Goal: Task Accomplishment & Management: Use online tool/utility

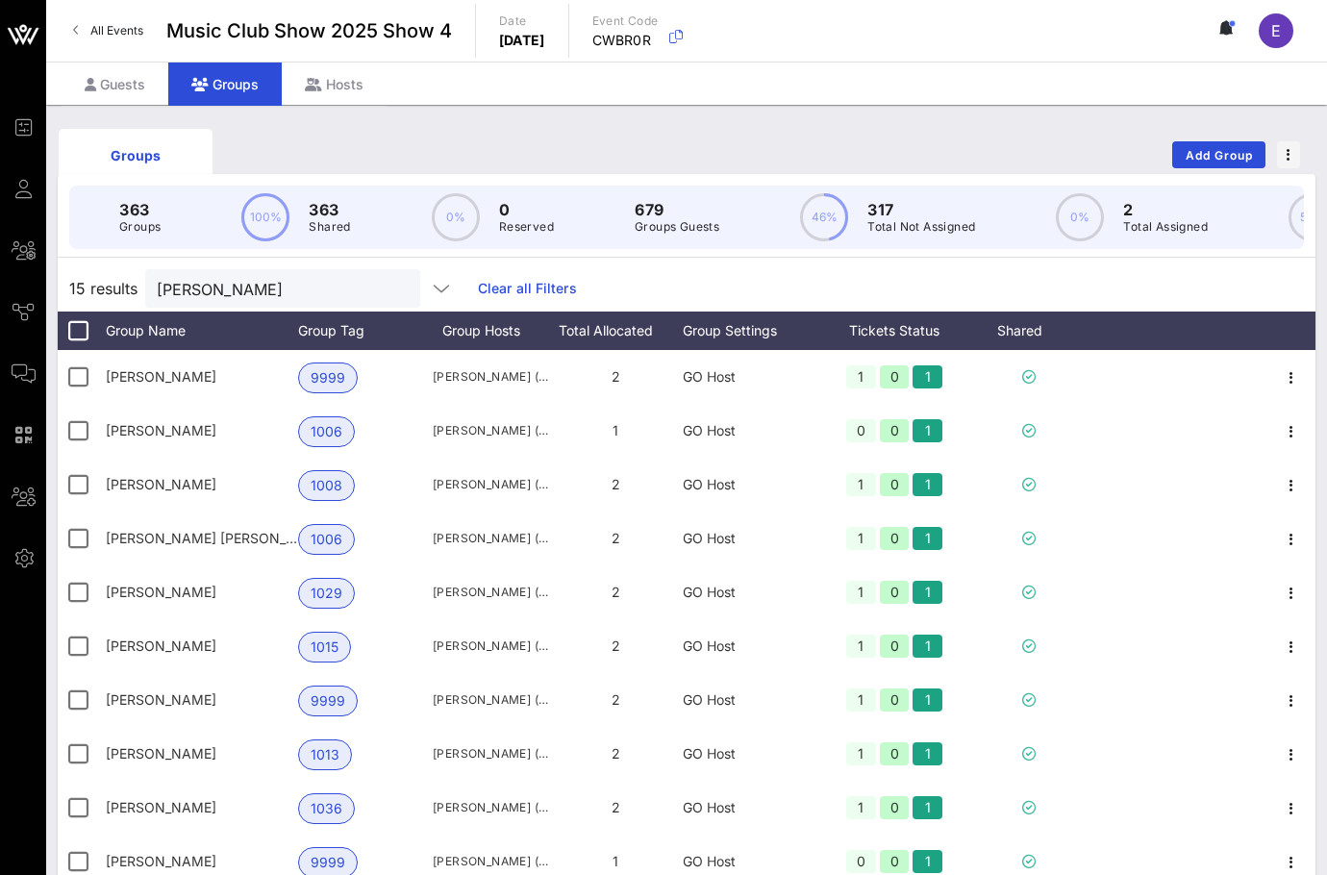
click at [124, 27] on span "All Events" at bounding box center [116, 30] width 53 height 14
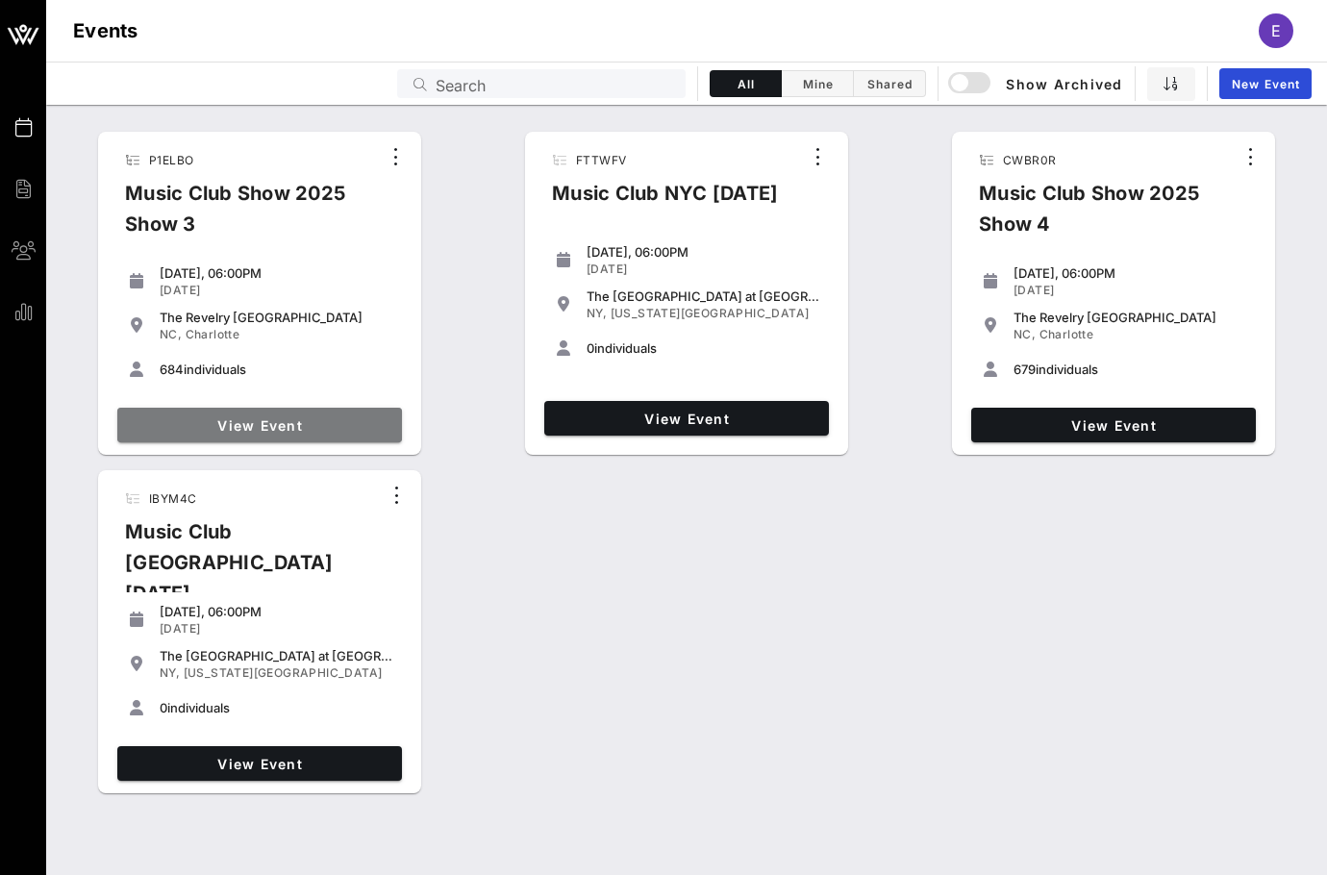
click at [298, 418] on span "View Event" at bounding box center [259, 425] width 269 height 16
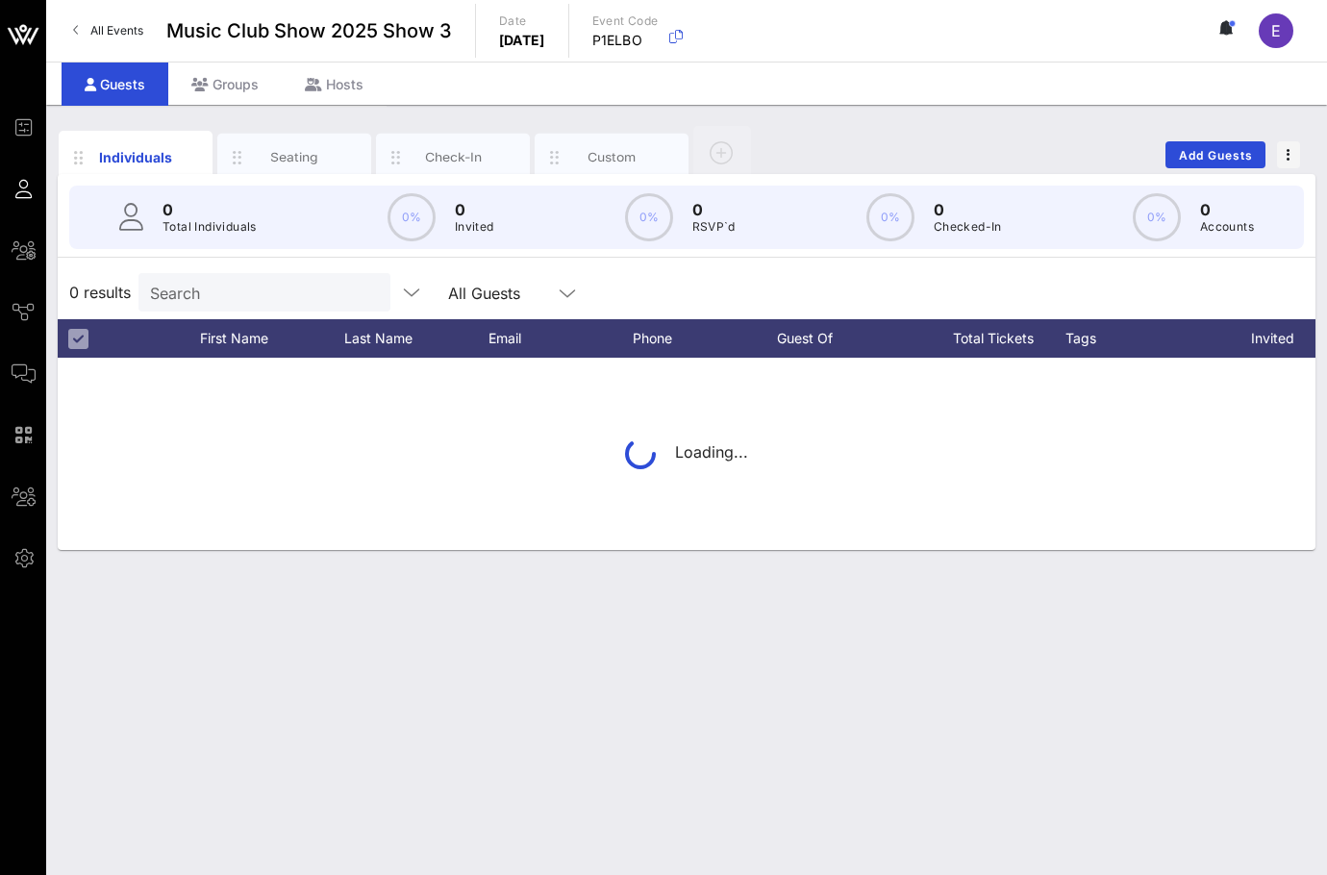
click at [264, 304] on input "Search" at bounding box center [262, 292] width 225 height 25
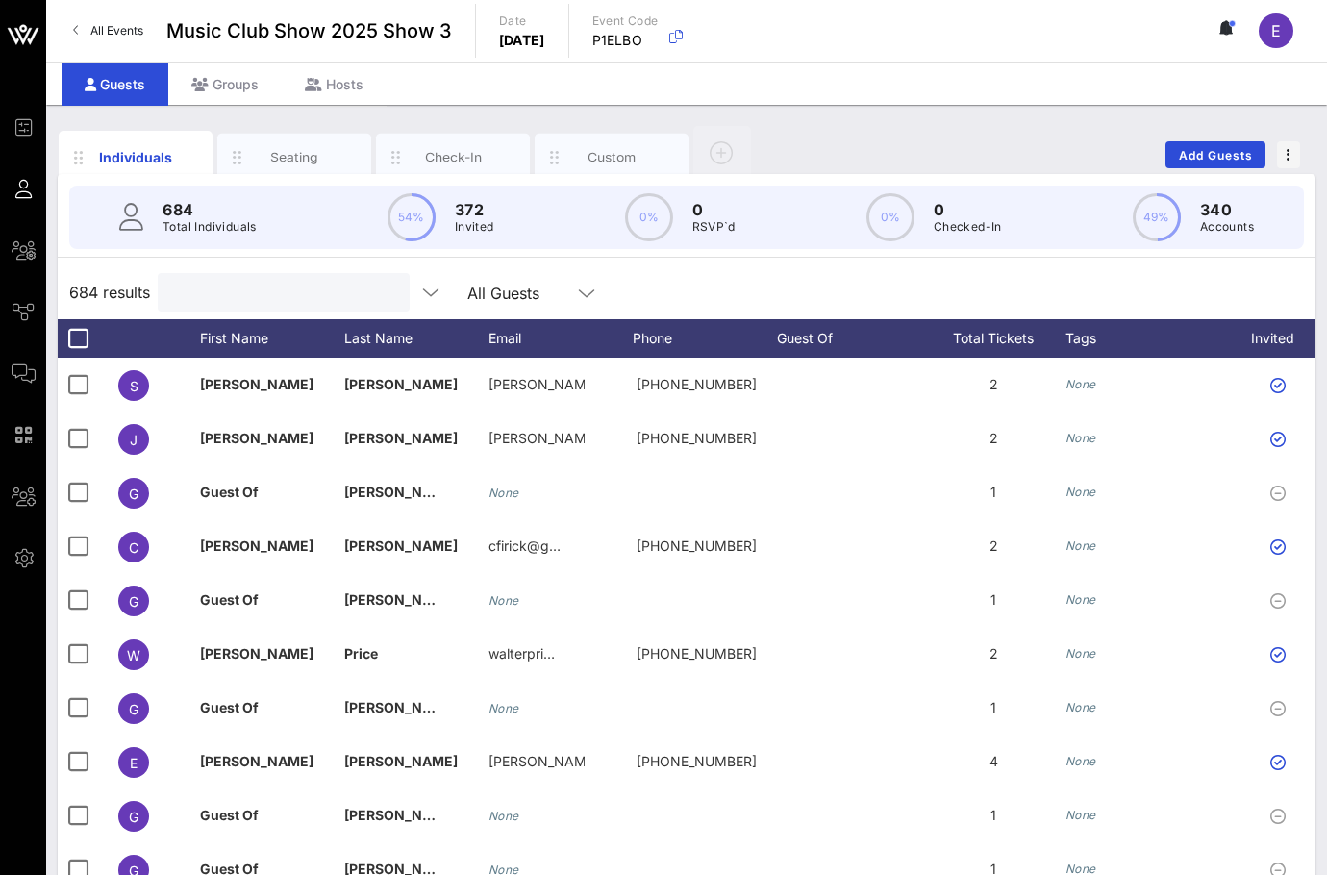
type input "d"
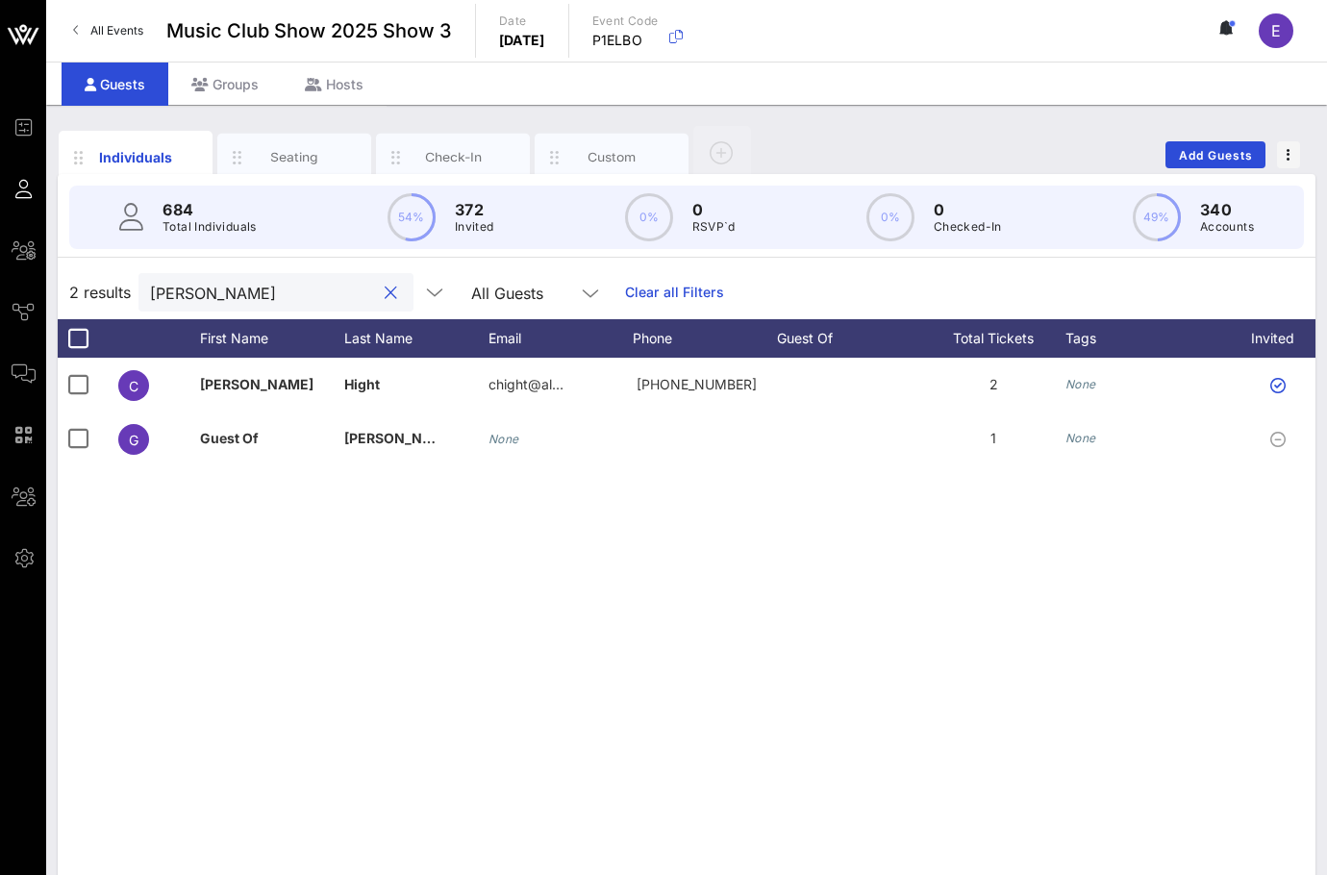
type input "[PERSON_NAME]"
click at [83, 43] on link "All Events" at bounding box center [108, 30] width 93 height 31
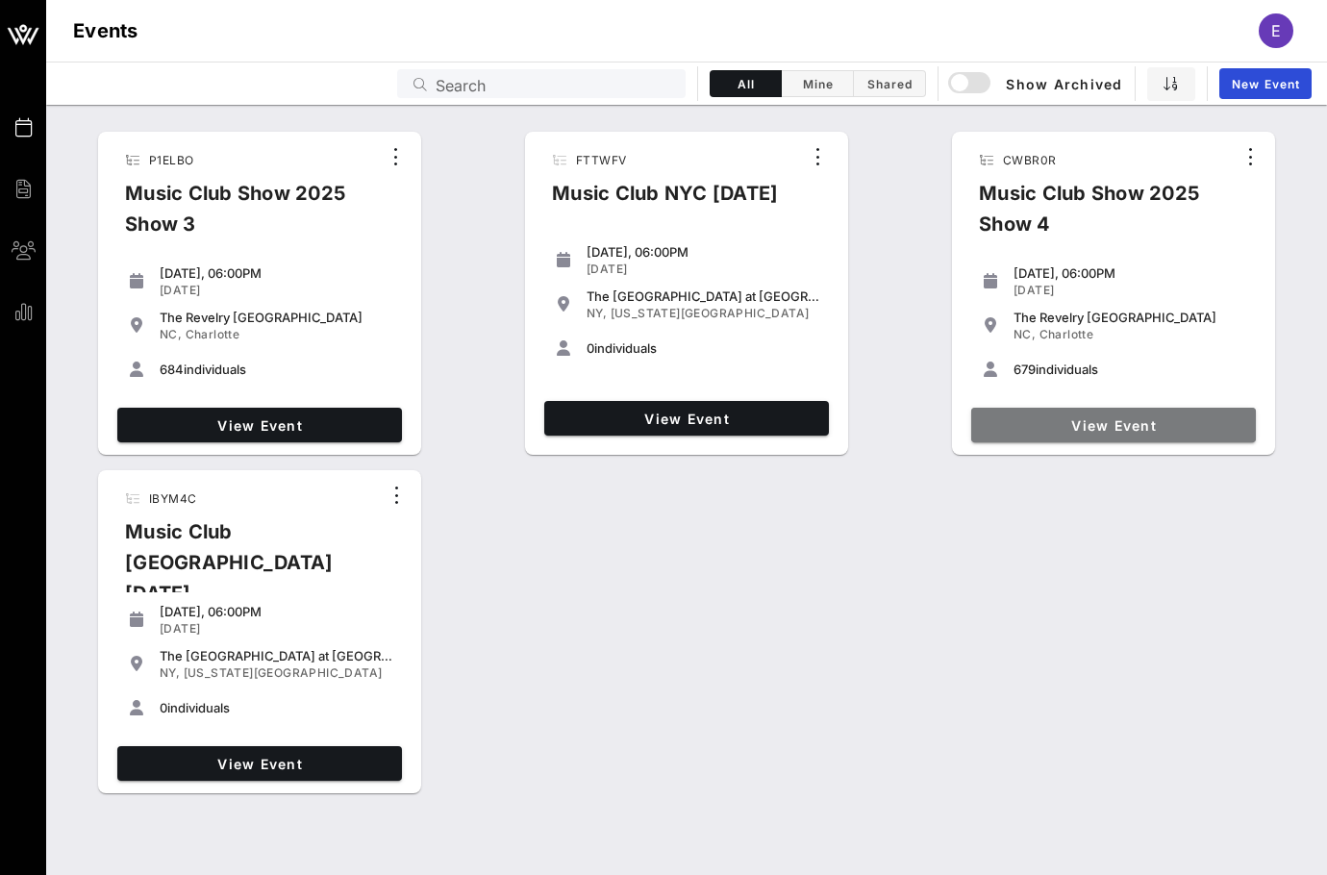
click at [1016, 426] on span "View Event" at bounding box center [1113, 425] width 269 height 16
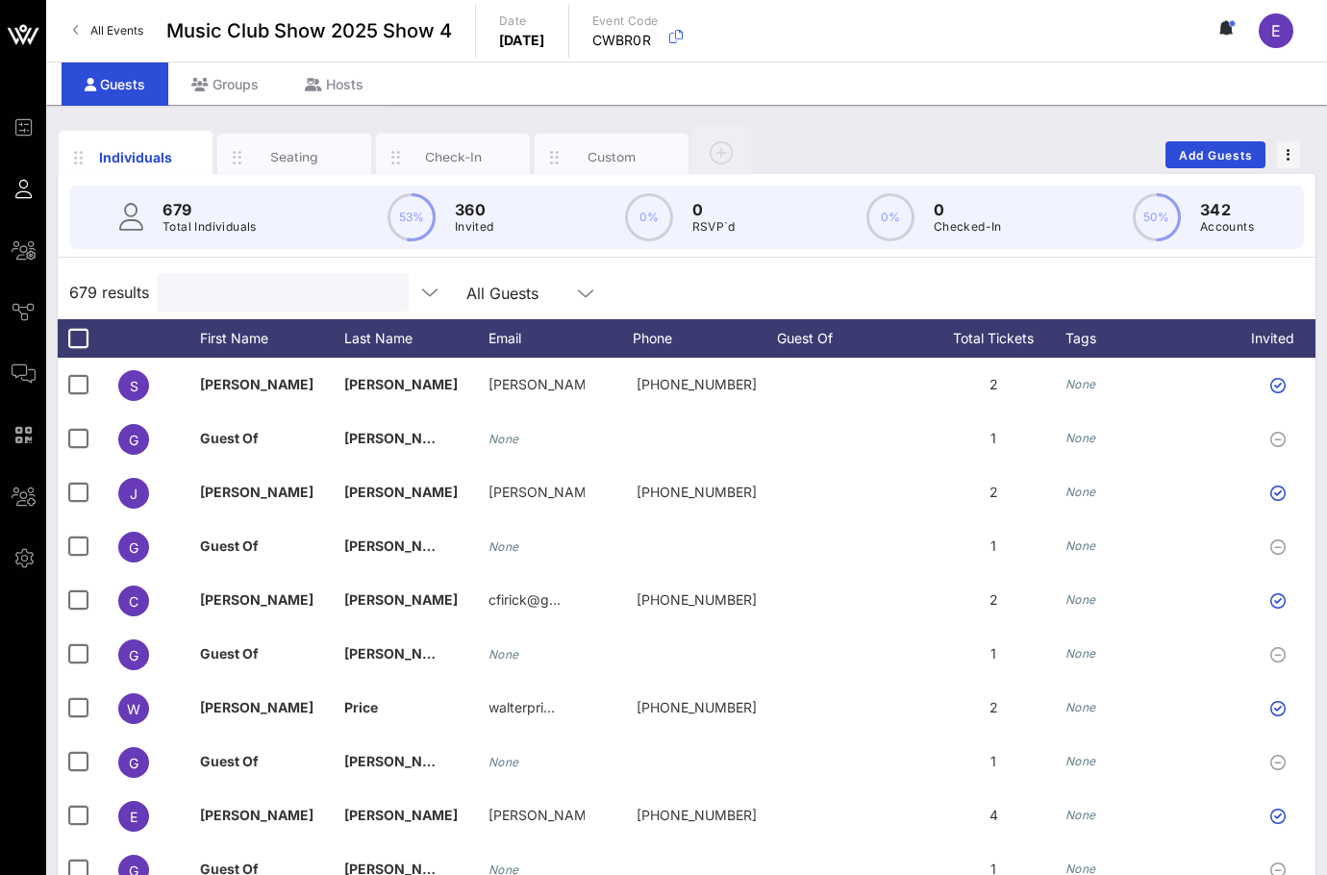
click at [209, 302] on input "text" at bounding box center [280, 292] width 225 height 25
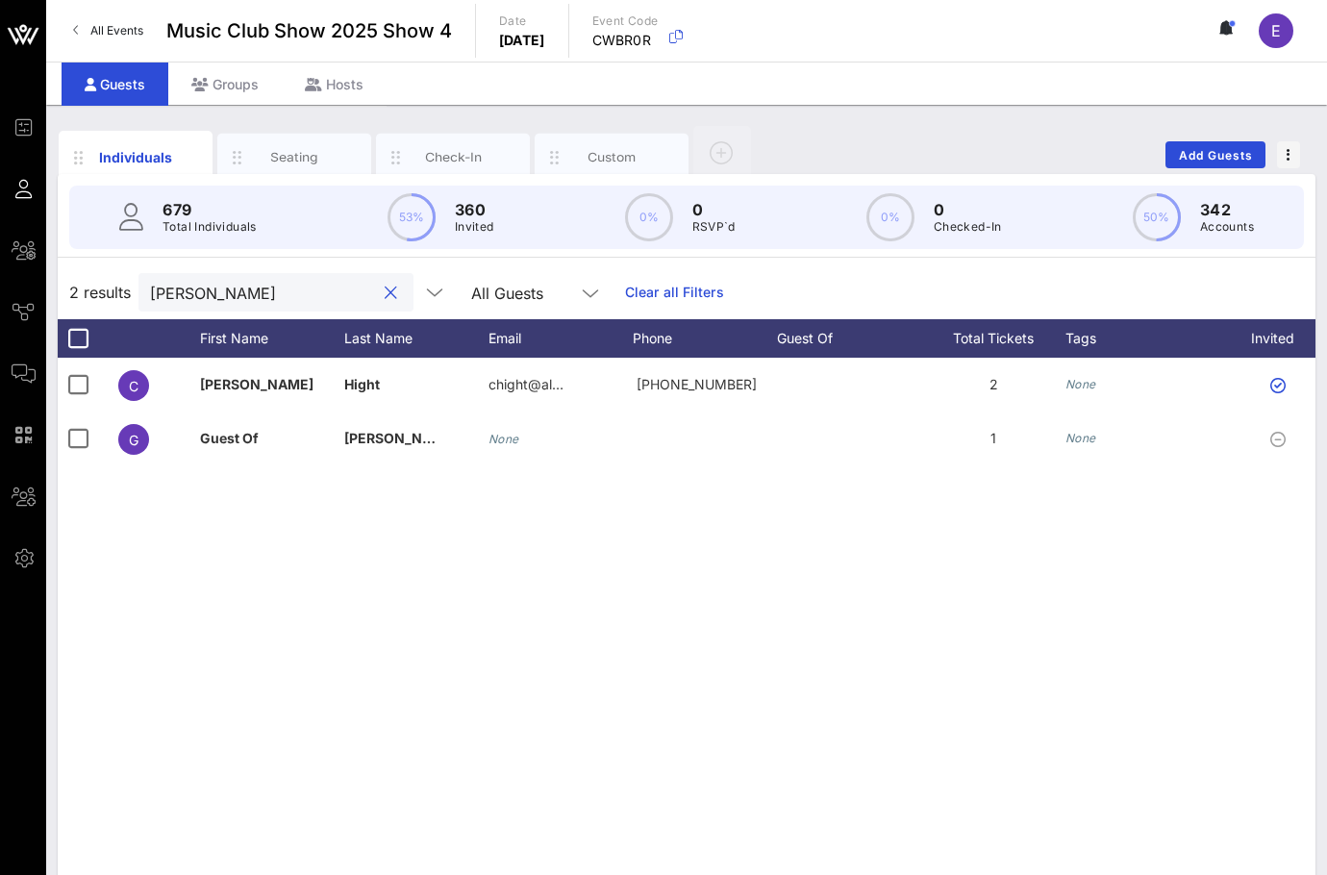
type input "[PERSON_NAME]"
